Goal: Task Accomplishment & Management: Use online tool/utility

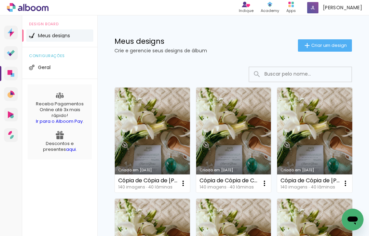
click at [326, 46] on span "Criar um design" at bounding box center [329, 45] width 36 height 4
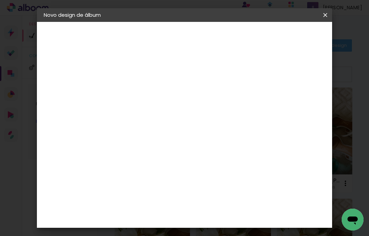
click at [155, 93] on input at bounding box center [155, 91] width 0 height 11
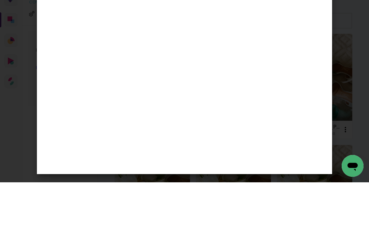
type input "dienes e [PERSON_NAME] parte 1"
type paper-input "dienes e [PERSON_NAME] parte 1"
click at [185, 39] on div "Informações Dê um título ao seu álbum. Avançar" at bounding box center [155, 51] width 59 height 58
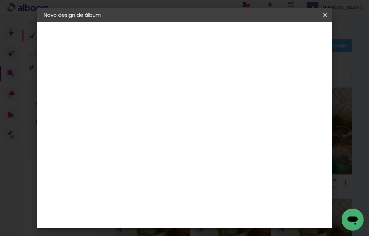
click at [0, 0] on slot "Avançar" at bounding box center [0, 0] width 0 height 0
click at [195, 133] on input at bounding box center [172, 130] width 69 height 9
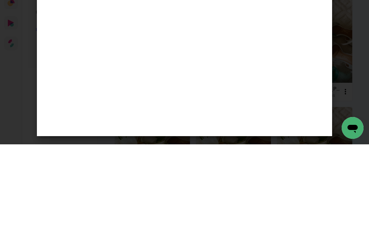
type input "lui"
type paper-input "lui"
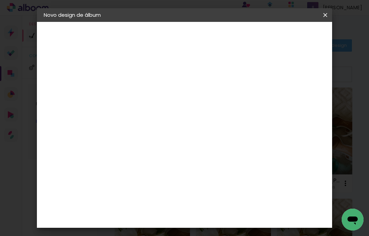
click at [196, 154] on div "[PERSON_NAME]" at bounding box center [173, 154] width 45 height 5
click at [0, 0] on slot "Avançar" at bounding box center [0, 0] width 0 height 0
click at [182, 116] on input "text" at bounding box center [168, 119] width 27 height 11
type input "Encadernados"
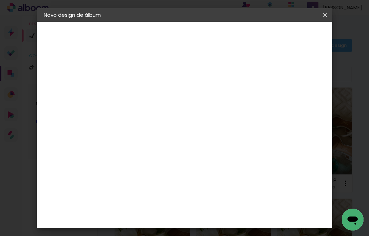
click at [202, 137] on span "30 x 60" at bounding box center [186, 144] width 32 height 14
click at [0, 0] on slot "Avançar" at bounding box center [0, 0] width 0 height 0
click at [288, 39] on span "Iniciar design" at bounding box center [278, 39] width 18 height 10
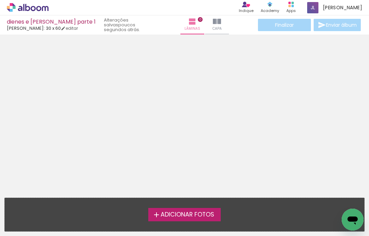
click at [197, 212] on span "Adicionar Fotos" at bounding box center [188, 215] width 54 height 6
click at [0, 0] on input "file" at bounding box center [0, 0] width 0 height 0
click at [167, 212] on span "Adicionar Fotos" at bounding box center [188, 215] width 54 height 6
click at [0, 0] on input "file" at bounding box center [0, 0] width 0 height 0
click at [169, 212] on span "Adicionar Fotos" at bounding box center [188, 215] width 54 height 6
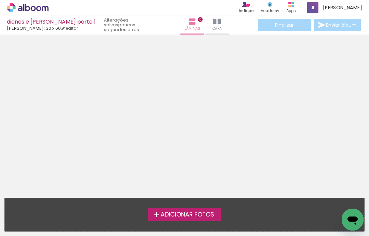
click at [0, 0] on input "file" at bounding box center [0, 0] width 0 height 0
click at [174, 198] on div "Adicionar Fotos Solte suas fotos aqui..." at bounding box center [184, 214] width 359 height 33
click at [197, 216] on span "Adicionar Fotos" at bounding box center [188, 215] width 54 height 6
click at [0, 0] on input "file" at bounding box center [0, 0] width 0 height 0
click at [209, 209] on label "Adicionar Fotos" at bounding box center [184, 214] width 73 height 13
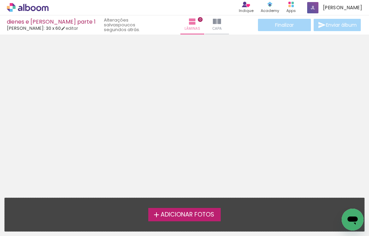
click at [0, 0] on input "file" at bounding box center [0, 0] width 0 height 0
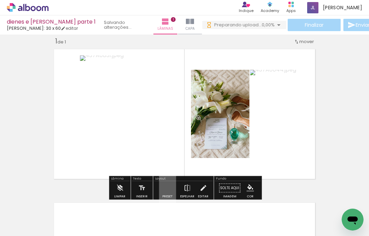
click at [185, 149] on quentale-layouter at bounding box center [185, 114] width 268 height 136
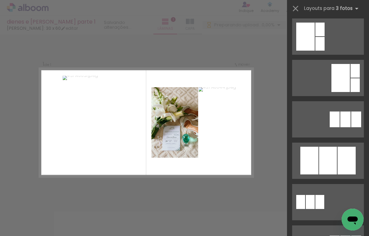
scroll to position [209, 0]
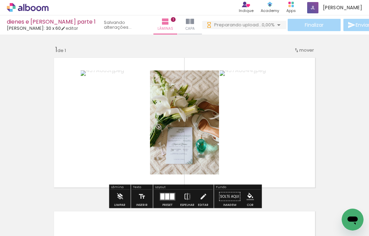
click at [328, 160] on div "Inserir lâmina 1 de 1" at bounding box center [184, 190] width 369 height 307
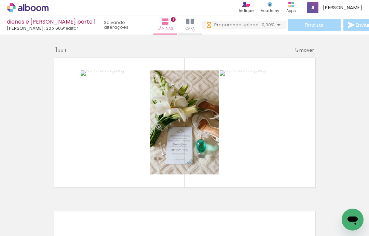
click at [334, 105] on div "Inserir lâmina 1 de 1" at bounding box center [184, 190] width 369 height 307
click at [195, 152] on quentale-layouter at bounding box center [185, 122] width 268 height 136
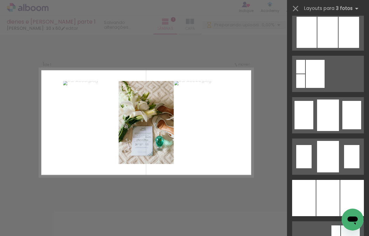
scroll to position [462, 0]
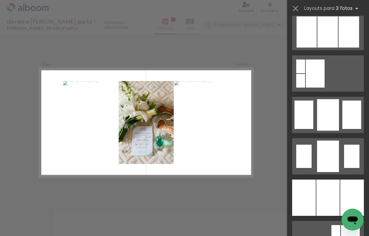
click at [330, 197] on div at bounding box center [336, 212] width 21 height 31
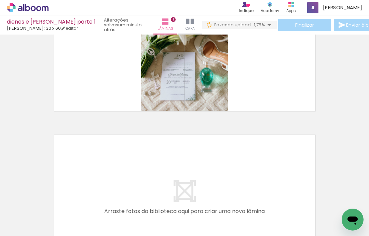
scroll to position [0, 0]
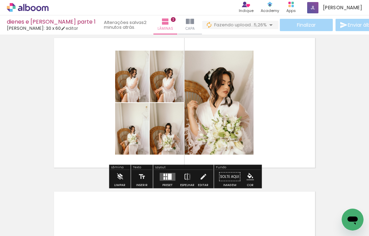
click at [236, 92] on div at bounding box center [219, 103] width 69 height 104
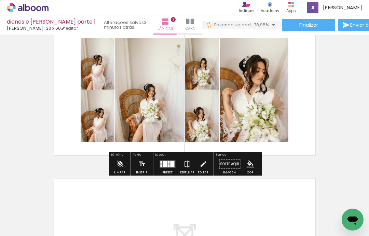
scroll to position [188, 0]
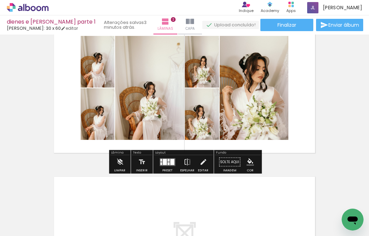
click at [337, 64] on div "Inserir lâmina 1 de 2 Inserir lâmina 2 de 2" at bounding box center [184, 79] width 369 height 461
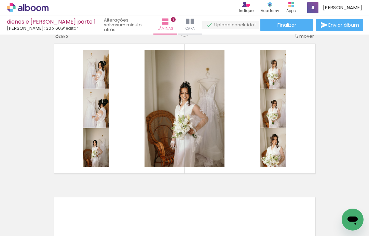
scroll to position [322, 0]
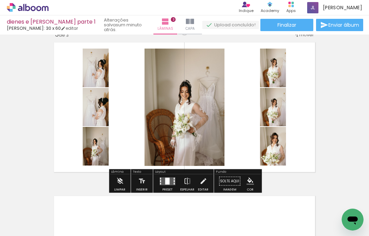
click at [244, 170] on div "Fundo" at bounding box center [238, 172] width 46 height 4
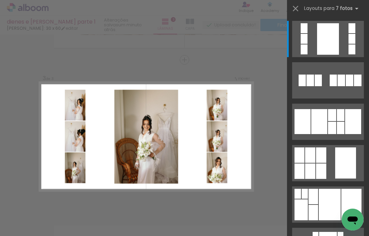
scroll to position [290, 0]
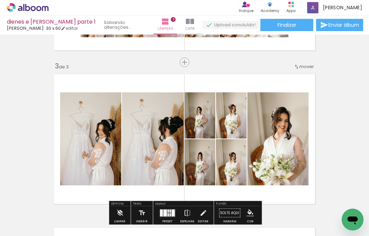
click at [342, 117] on div "Inserir lâmina 1 de 3 Inserir lâmina 2 de 3 Inserir lâmina 3 de 3" at bounding box center [184, 53] width 369 height 614
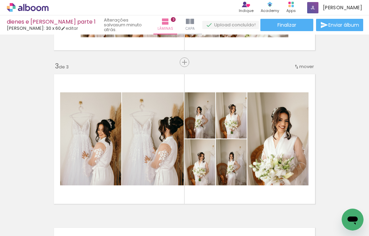
click at [336, 78] on div "Inserir lâmina 1 de 3 Inserir lâmina 2 de 3 Inserir lâmina 3 de 3" at bounding box center [184, 53] width 369 height 614
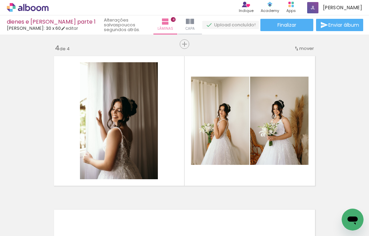
scroll to position [465, 0]
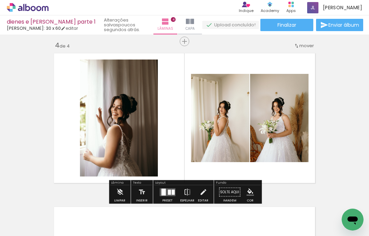
click at [180, 152] on quentale-layouter at bounding box center [185, 118] width 268 height 136
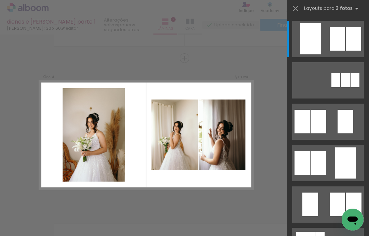
scroll to position [0, 0]
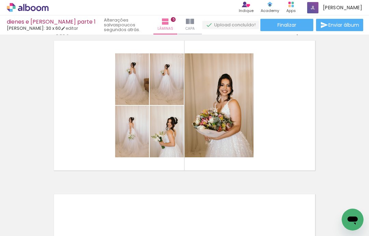
scroll to position [634, 0]
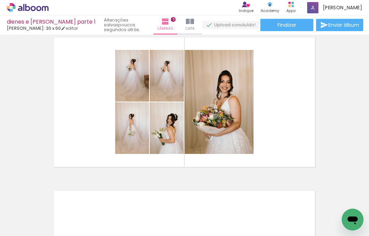
click at [178, 138] on quentale-layouter at bounding box center [185, 102] width 268 height 136
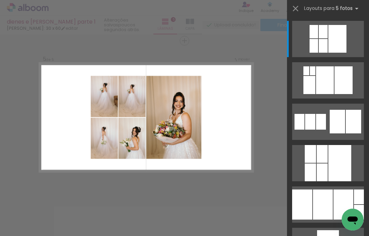
scroll to position [601, 0]
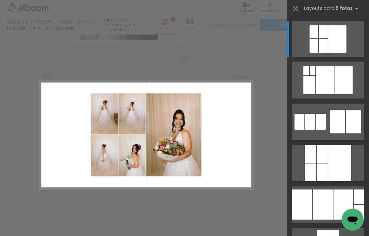
click at [318, 203] on quentale-thumb at bounding box center [303, 212] width 38 height 39
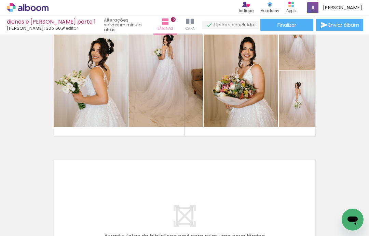
scroll to position [0, 823]
click at [168, 197] on div at bounding box center [163, 212] width 21 height 31
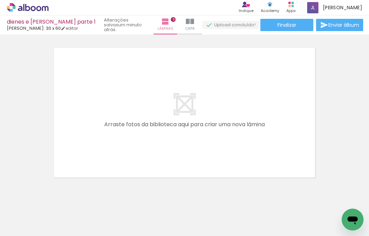
scroll to position [780, 0]
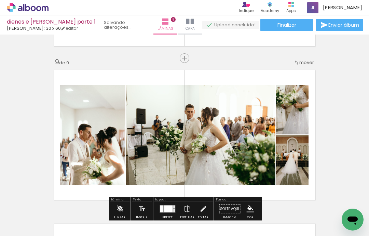
click at [175, 120] on div at bounding box center [200, 134] width 149 height 99
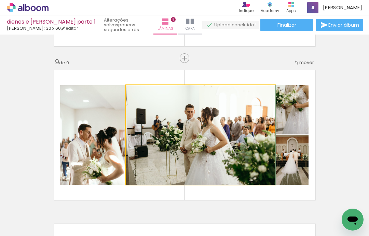
click at [160, 116] on div at bounding box center [200, 134] width 149 height 99
click at [163, 117] on div at bounding box center [200, 134] width 149 height 99
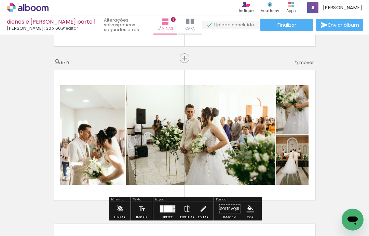
click at [157, 130] on div at bounding box center [200, 134] width 149 height 99
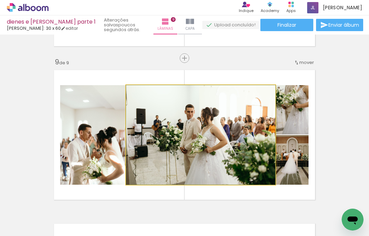
click at [204, 120] on div at bounding box center [200, 134] width 149 height 99
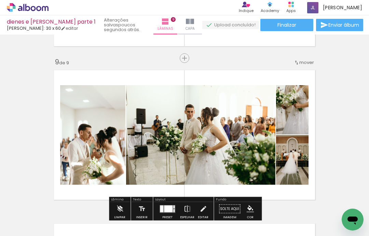
click at [221, 121] on div at bounding box center [200, 134] width 149 height 99
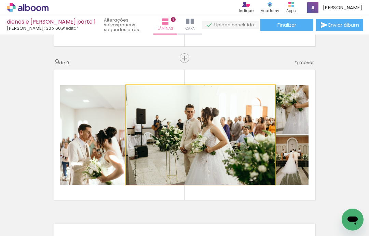
click at [0, 0] on div at bounding box center [0, 0] width 0 height 0
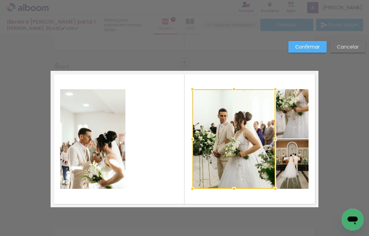
scroll to position [1211, 0]
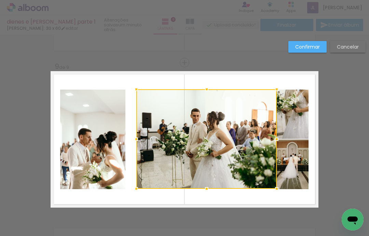
click at [228, 129] on div at bounding box center [206, 138] width 140 height 99
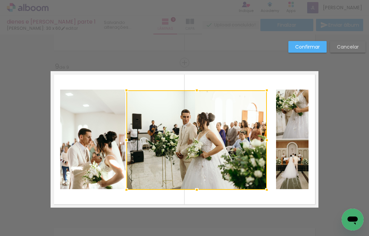
click at [232, 127] on div at bounding box center [196, 139] width 140 height 99
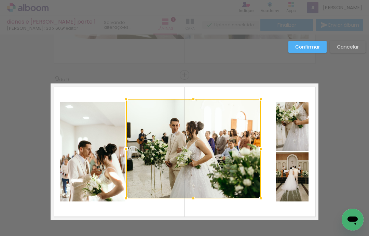
scroll to position [1199, 0]
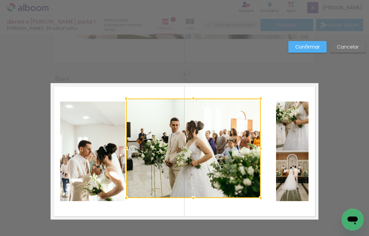
click at [165, 128] on div at bounding box center [193, 147] width 135 height 99
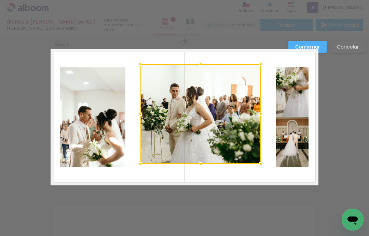
scroll to position [1234, 0]
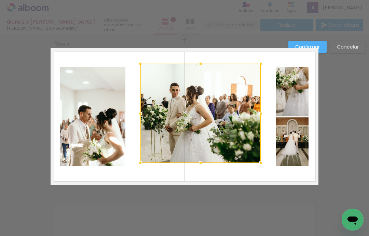
click at [226, 111] on div at bounding box center [200, 113] width 120 height 99
click at [230, 100] on div at bounding box center [200, 113] width 120 height 99
click at [218, 154] on quentale-layouter at bounding box center [185, 116] width 268 height 136
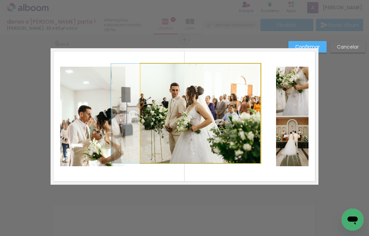
click at [236, 113] on div at bounding box center [200, 113] width 120 height 99
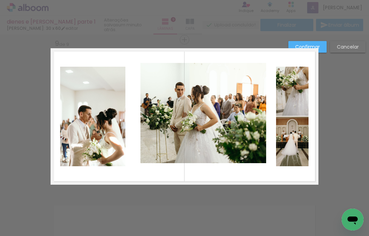
click at [187, 152] on quentale-layouter at bounding box center [185, 116] width 268 height 136
click at [194, 152] on quentale-layouter at bounding box center [185, 116] width 268 height 136
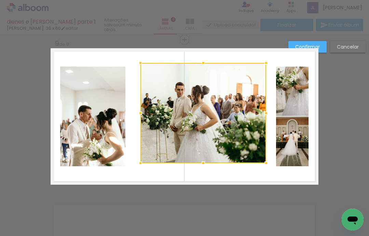
click at [189, 127] on div at bounding box center [203, 113] width 126 height 100
click at [183, 156] on quentale-layouter at bounding box center [185, 116] width 268 height 136
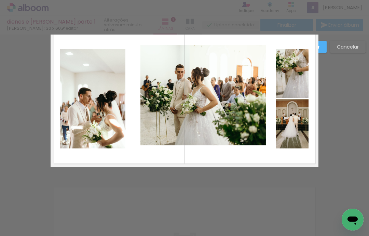
scroll to position [1253, 0]
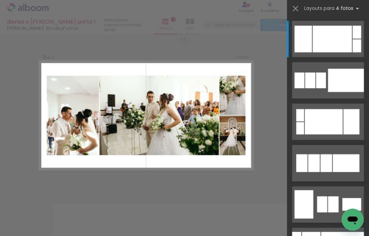
scroll to position [1215, 0]
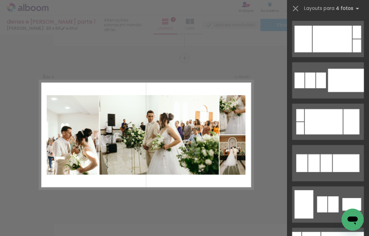
click at [326, 35] on div at bounding box center [332, 39] width 39 height 27
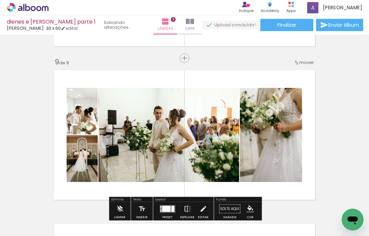
click at [185, 119] on div at bounding box center [168, 135] width 141 height 94
click at [200, 123] on div at bounding box center [168, 135] width 141 height 94
click at [202, 124] on div at bounding box center [168, 135] width 141 height 94
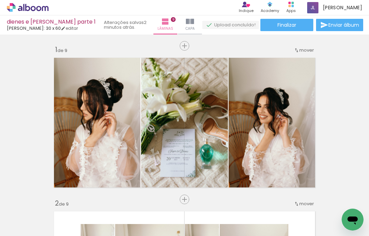
scroll to position [0, 1206]
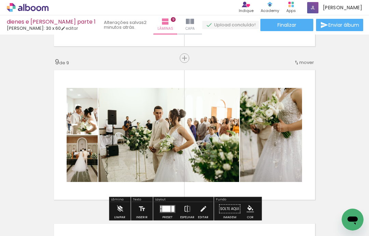
click at [179, 117] on div at bounding box center [168, 135] width 141 height 94
click at [190, 121] on div at bounding box center [168, 135] width 141 height 94
click at [188, 123] on div at bounding box center [168, 135] width 141 height 94
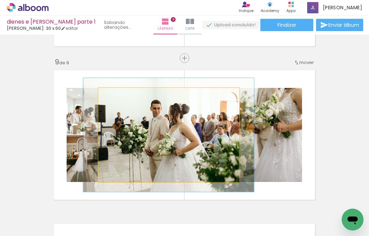
type paper-slider "122"
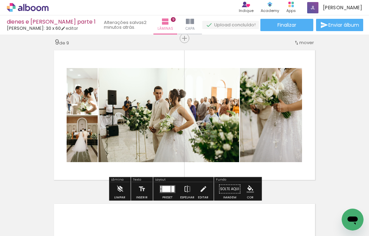
scroll to position [1236, 0]
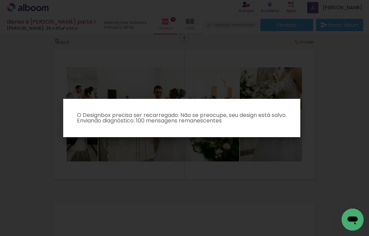
click at [348, 100] on iron-overlay-backdrop at bounding box center [184, 118] width 369 height 236
